Goal: Task Accomplishment & Management: Use online tool/utility

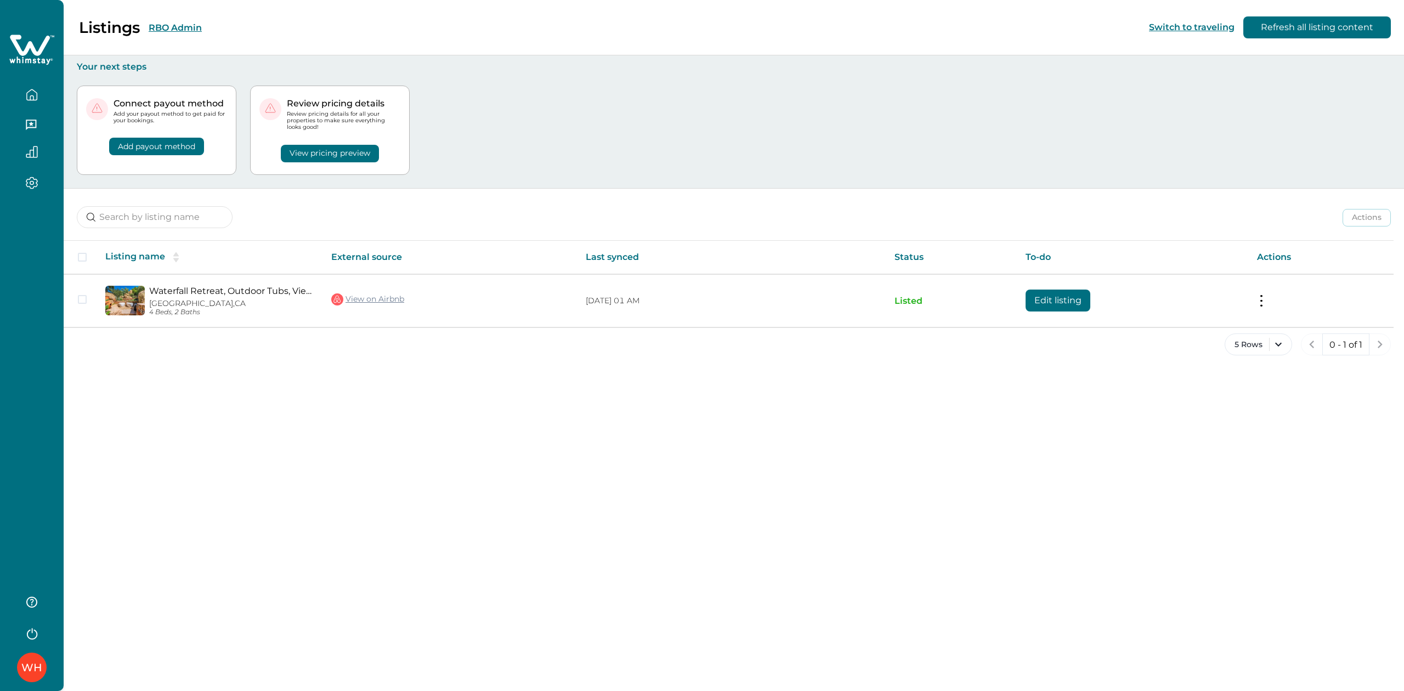
click at [181, 27] on button "RBO Admin" at bounding box center [175, 27] width 53 height 10
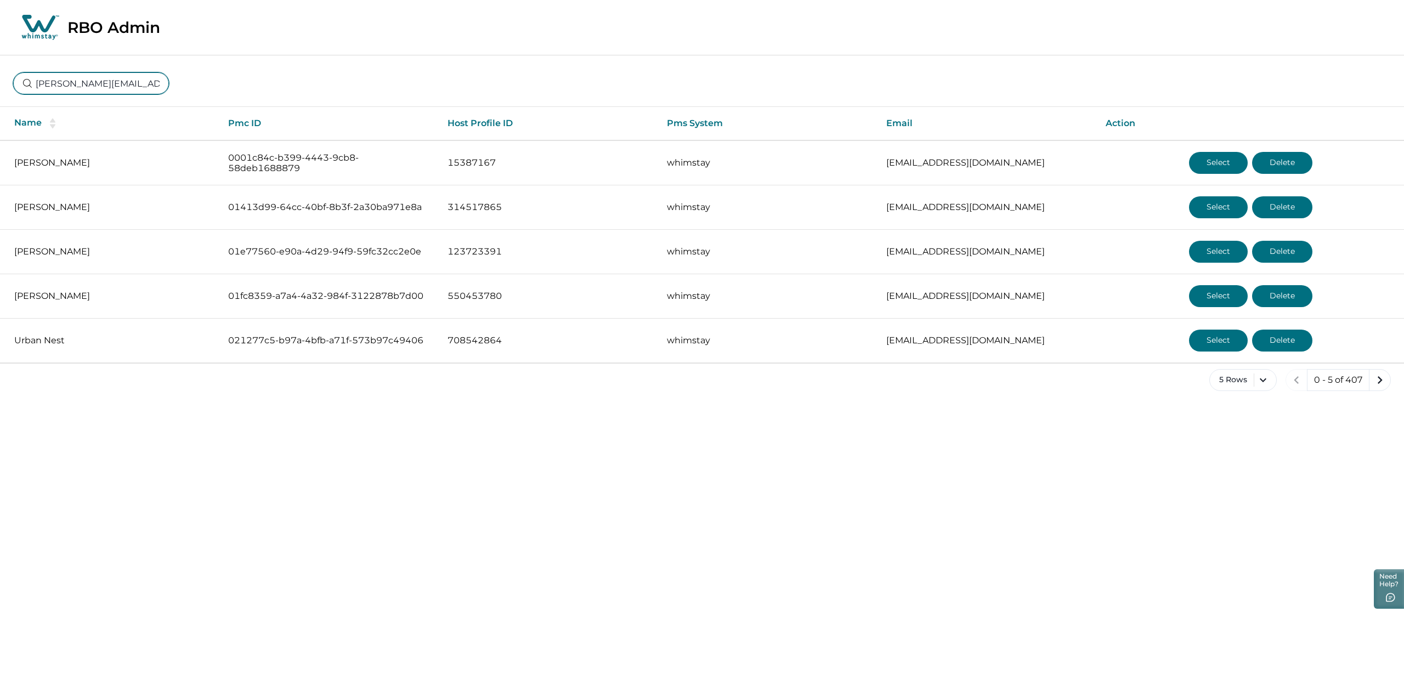
click at [103, 88] on input "[PERSON_NAME][EMAIL_ADDRESS][DOMAIN_NAME]" at bounding box center [91, 83] width 156 height 22
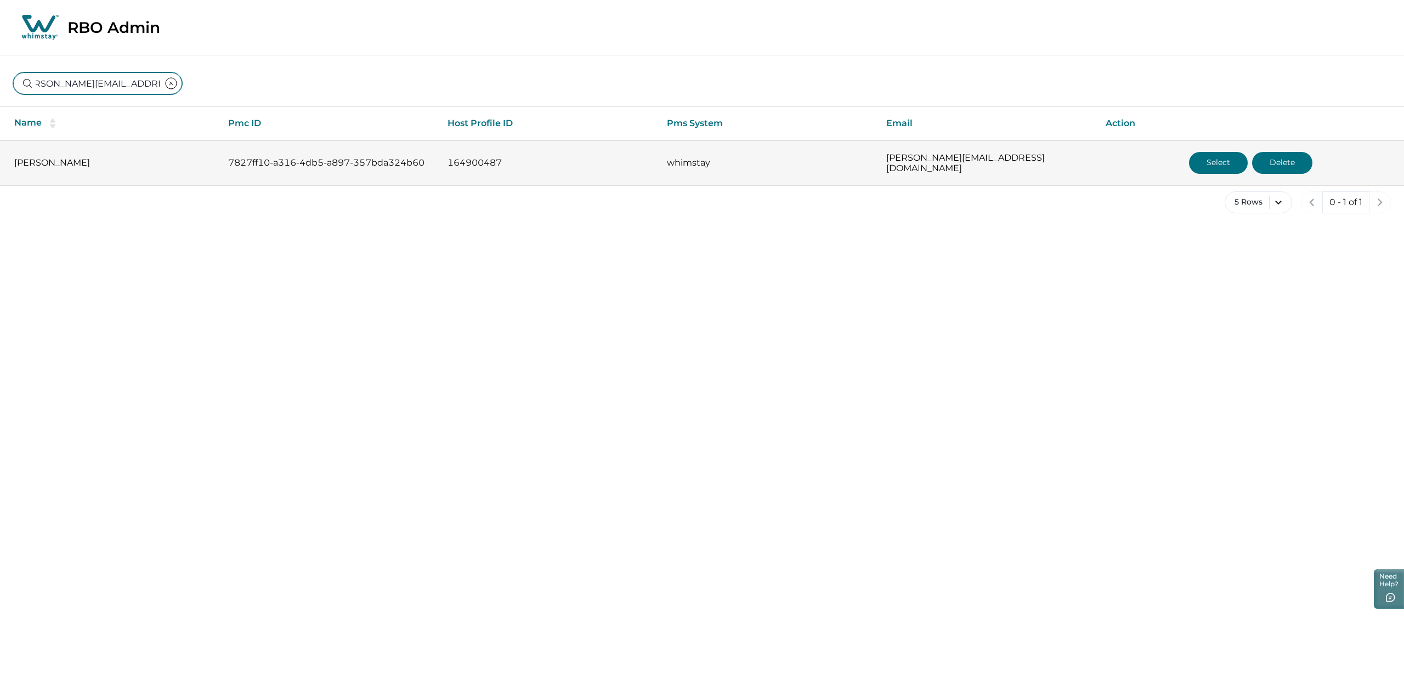
type input "[PERSON_NAME][EMAIL_ADDRESS][DOMAIN_NAME]"
click at [1227, 158] on button "Select" at bounding box center [1218, 163] width 59 height 22
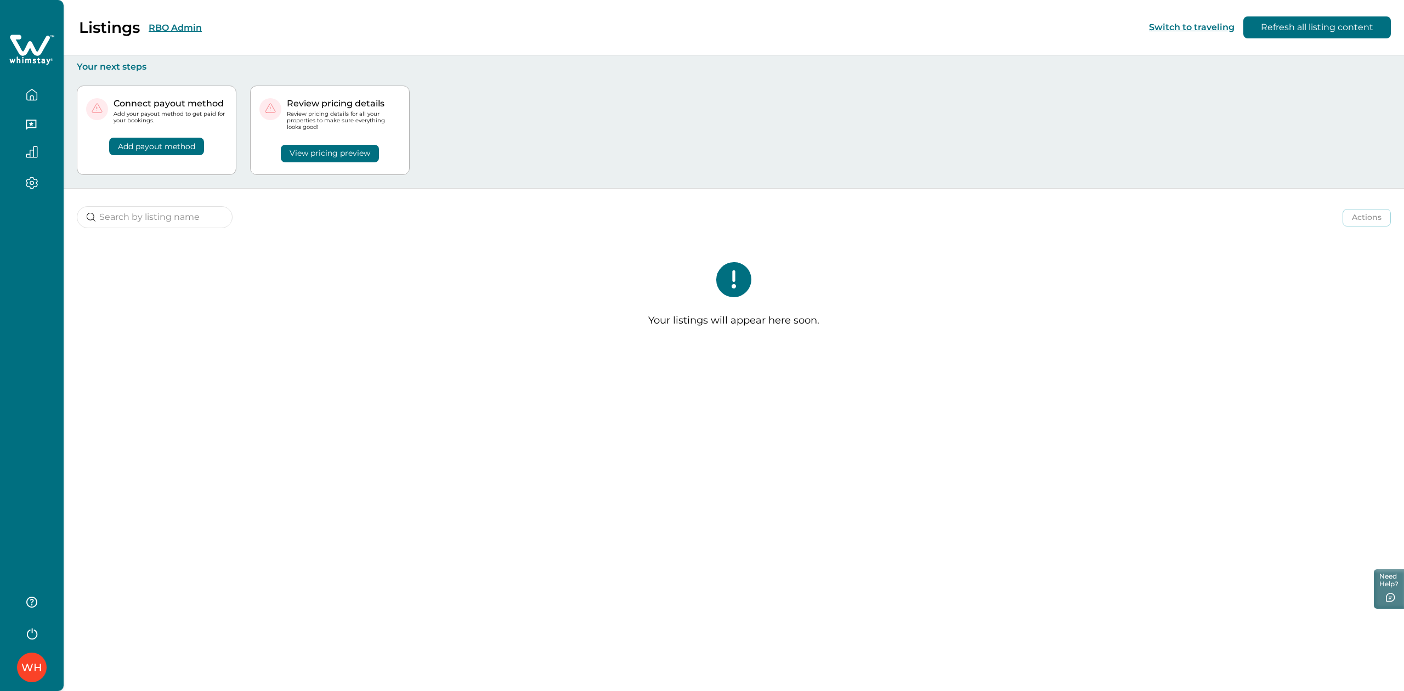
click at [178, 23] on button "RBO Admin" at bounding box center [175, 27] width 53 height 10
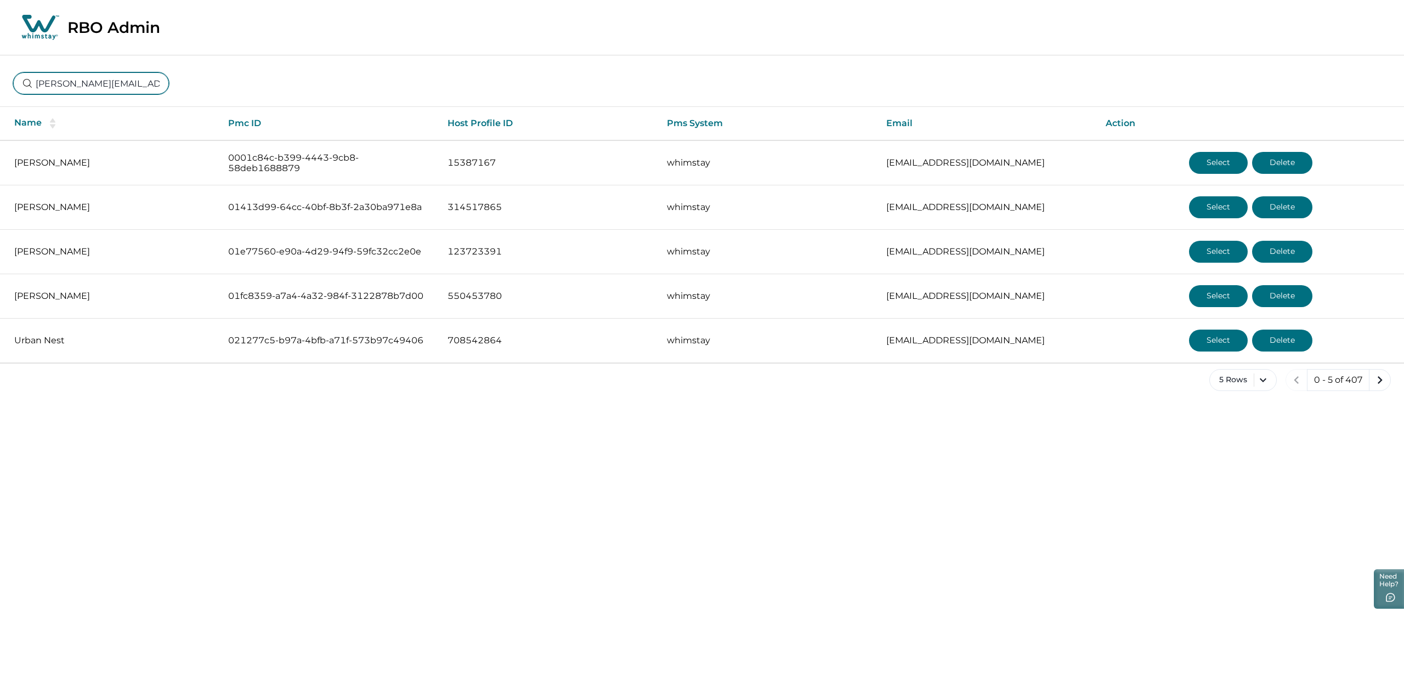
click at [128, 88] on input "[PERSON_NAME][EMAIL_ADDRESS][DOMAIN_NAME]" at bounding box center [91, 83] width 156 height 22
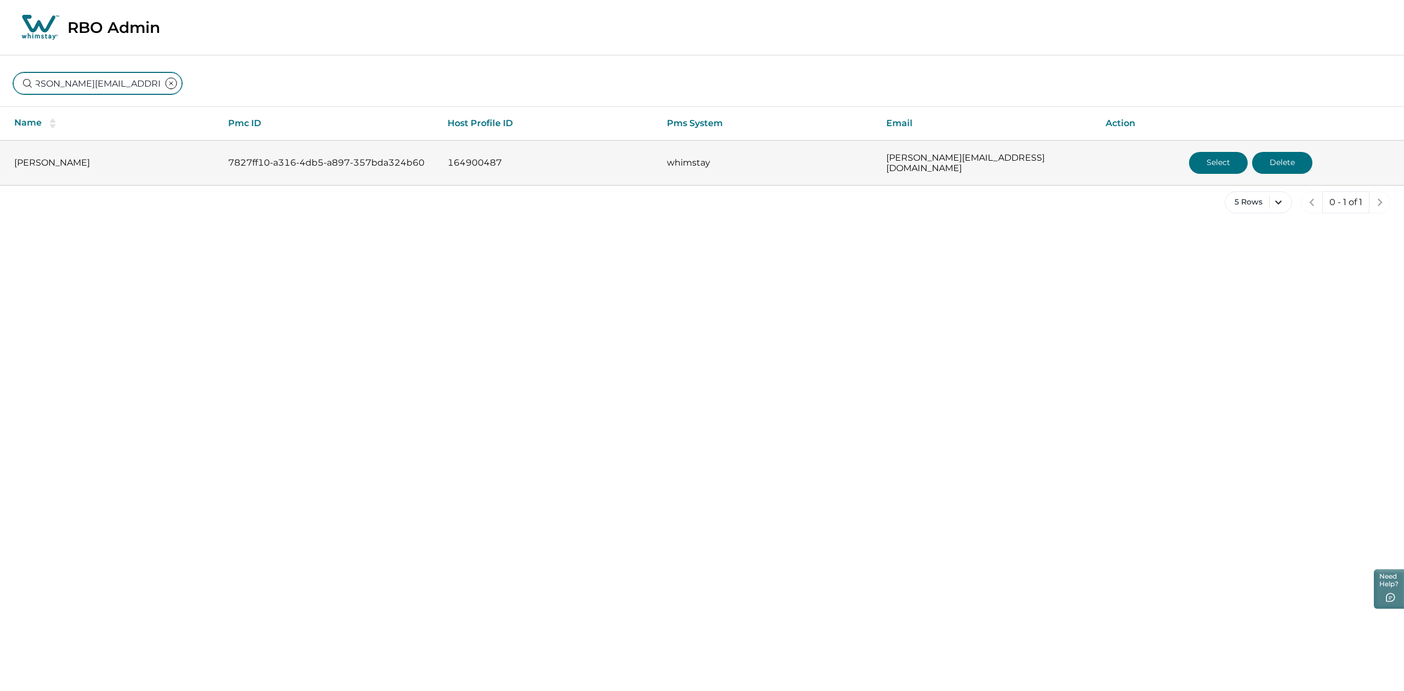
type input "[PERSON_NAME][EMAIL_ADDRESS][DOMAIN_NAME]"
click at [492, 164] on p "164900487" at bounding box center [548, 162] width 202 height 11
copy p "164900487"
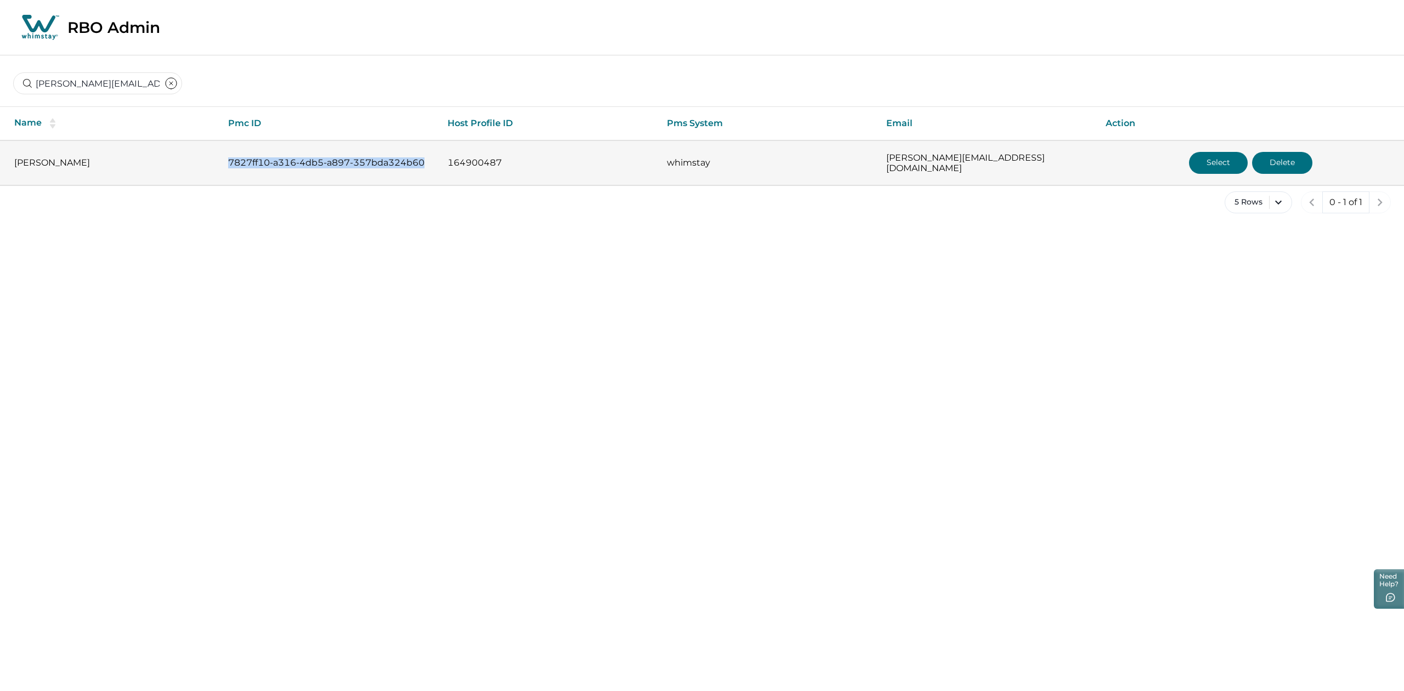
drag, startPoint x: 218, startPoint y: 163, endPoint x: 429, endPoint y: 174, distance: 211.4
click at [429, 174] on tr "[PERSON_NAME] 7827ff10-a316-4db5-a897-357bda324b60 164900487 whimstay [PERSON_N…" at bounding box center [702, 162] width 1404 height 45
copy tr "7827ff10-a316-4db5-a897-357bda324b60"
